Goal: Transaction & Acquisition: Purchase product/service

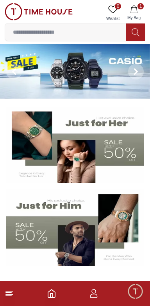
click at [92, 75] on img at bounding box center [75, 71] width 150 height 54
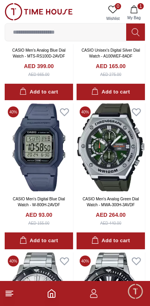
scroll to position [188, 0]
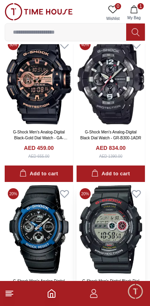
scroll to position [1592, 0]
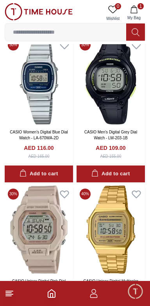
scroll to position [2989, 0]
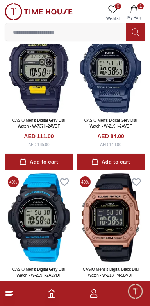
scroll to position [4585, 0]
click at [132, 14] on button "1 My Bag" at bounding box center [134, 13] width 23 height 20
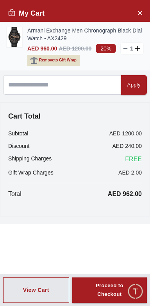
click at [20, 32] on img at bounding box center [15, 37] width 16 height 20
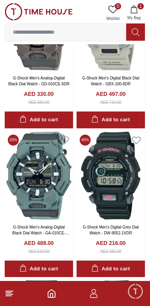
scroll to position [1352, 0]
